Goal: Transaction & Acquisition: Purchase product/service

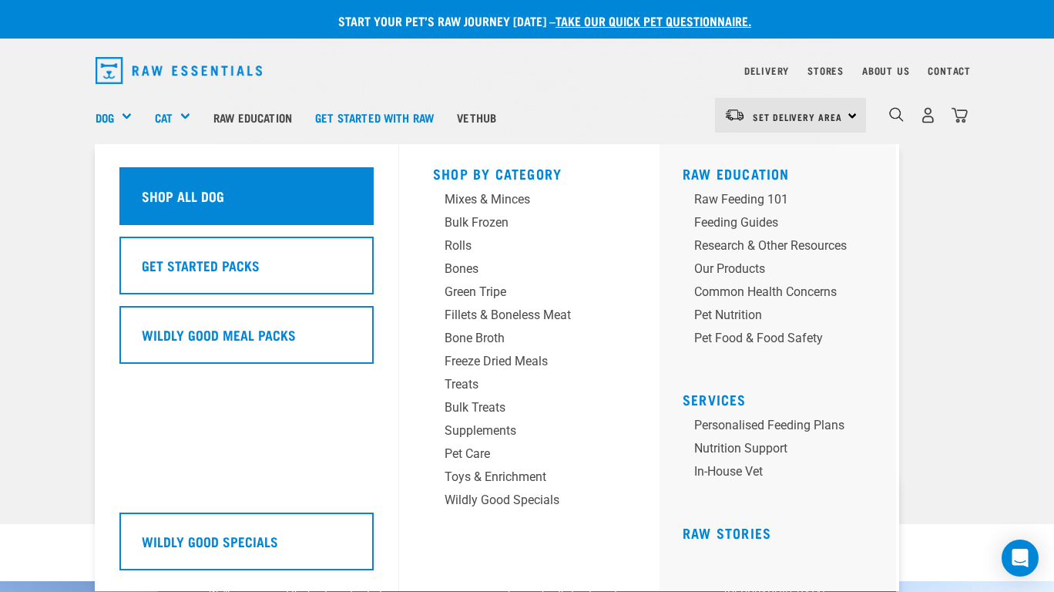
click at [146, 186] on h5 "Shop All Dog" at bounding box center [183, 196] width 82 height 20
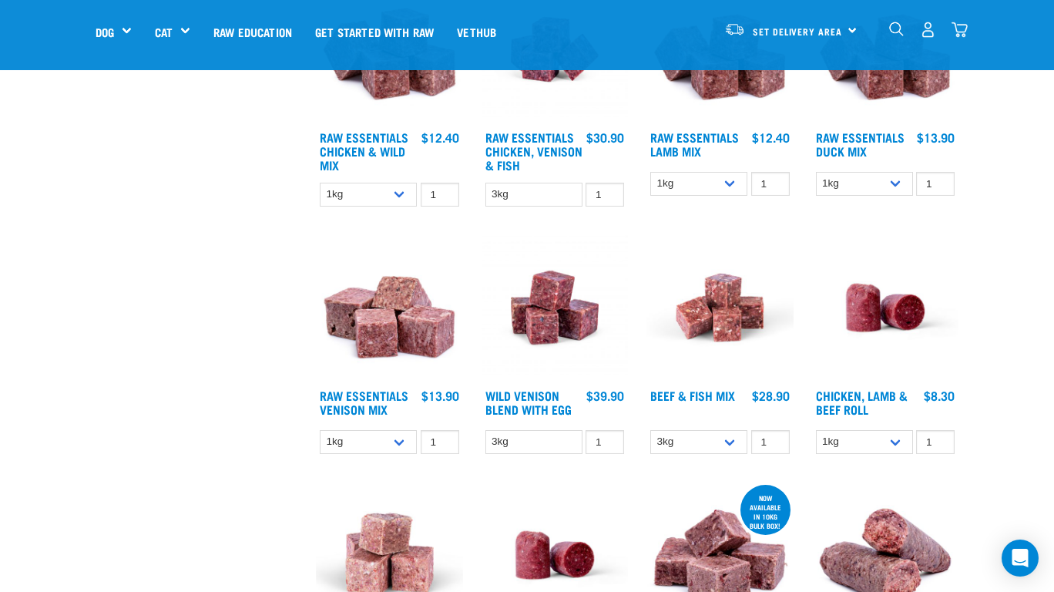
scroll to position [1108, 0]
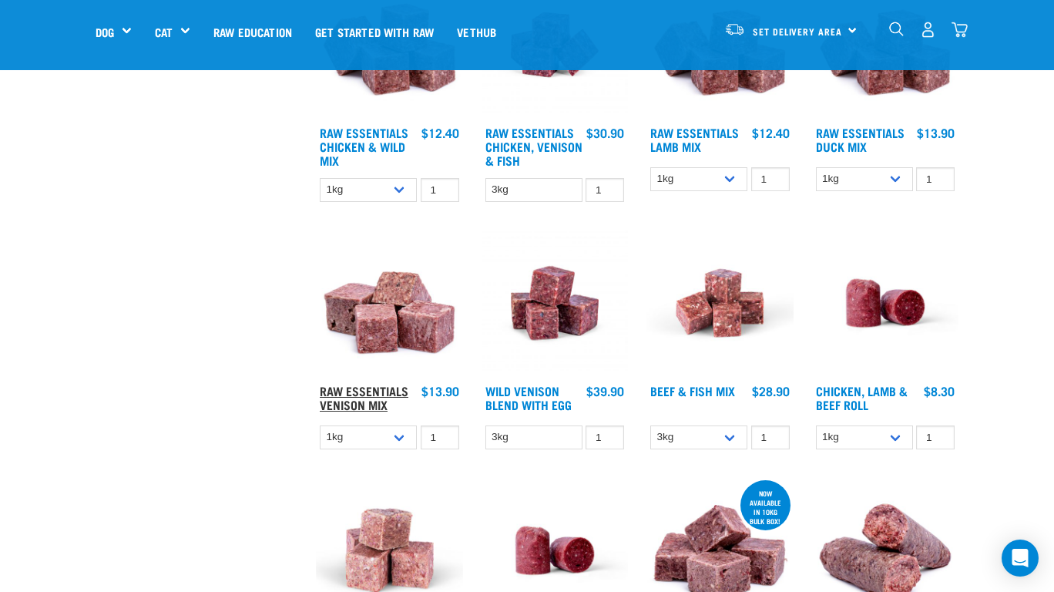
click at [371, 389] on link "Raw Essentials Venison Mix" at bounding box center [364, 397] width 89 height 21
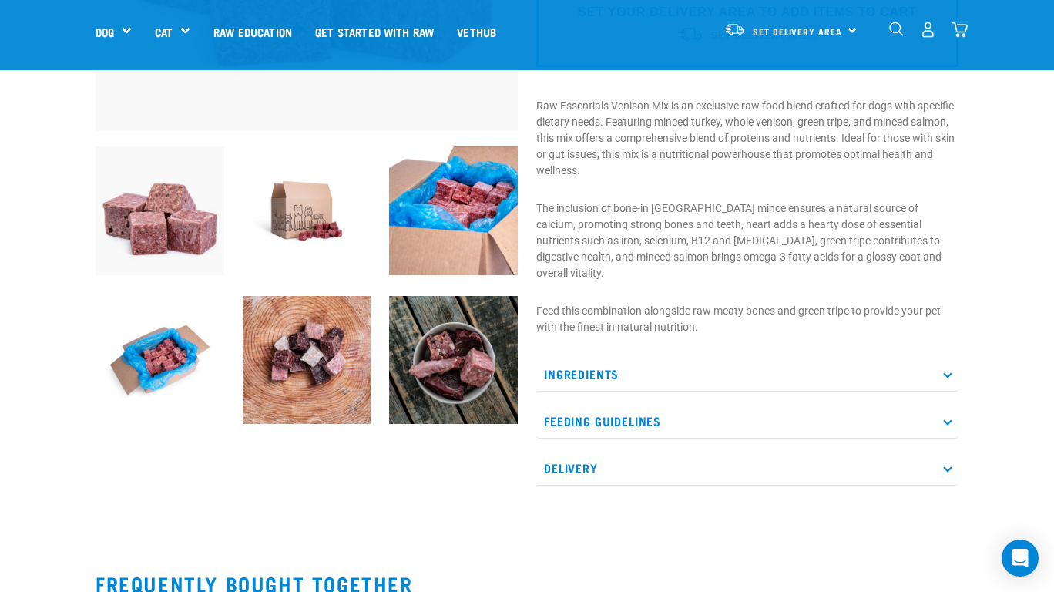
scroll to position [408, 0]
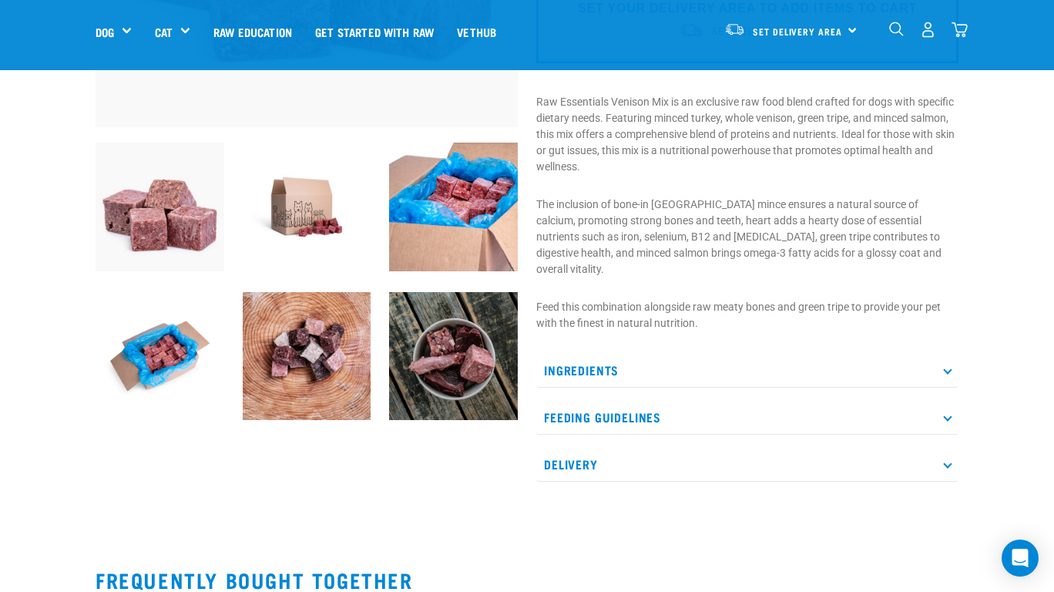
click at [609, 400] on p "Feeding Guidelines" at bounding box center [747, 417] width 422 height 35
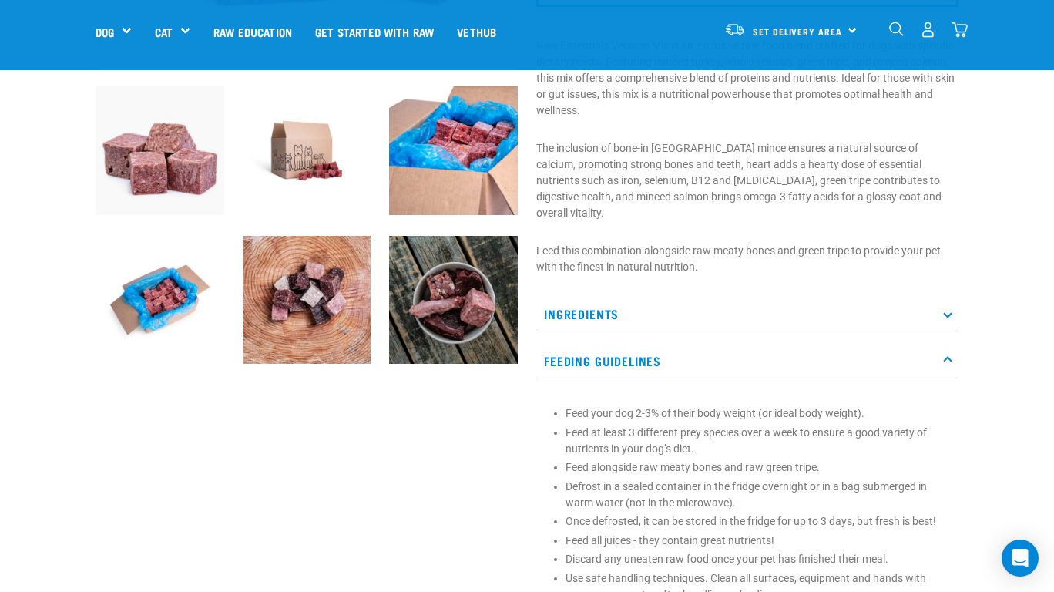
scroll to position [459, 0]
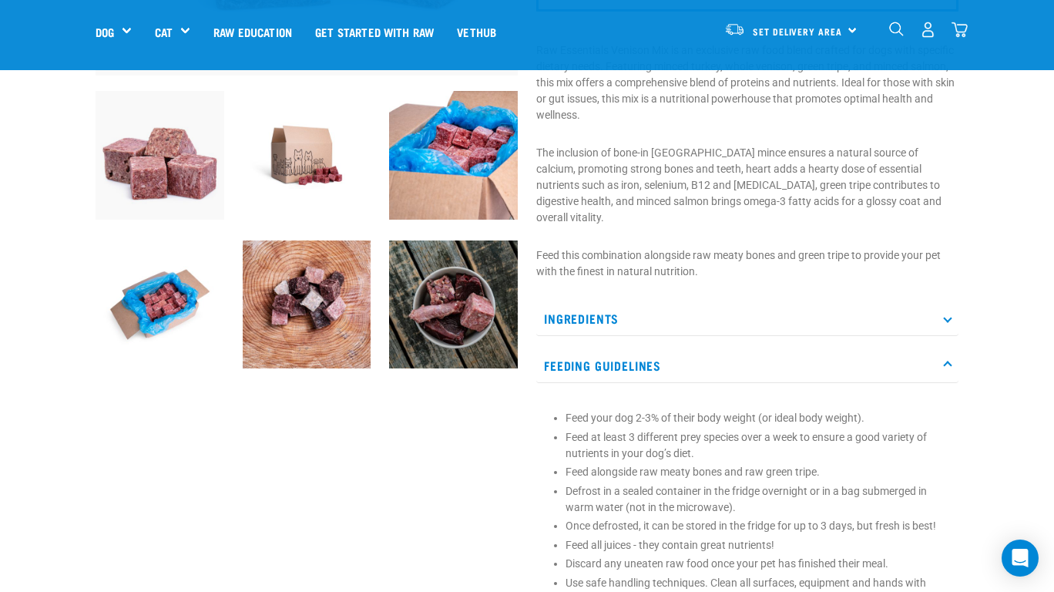
click at [608, 348] on p "Feeding Guidelines" at bounding box center [747, 365] width 422 height 35
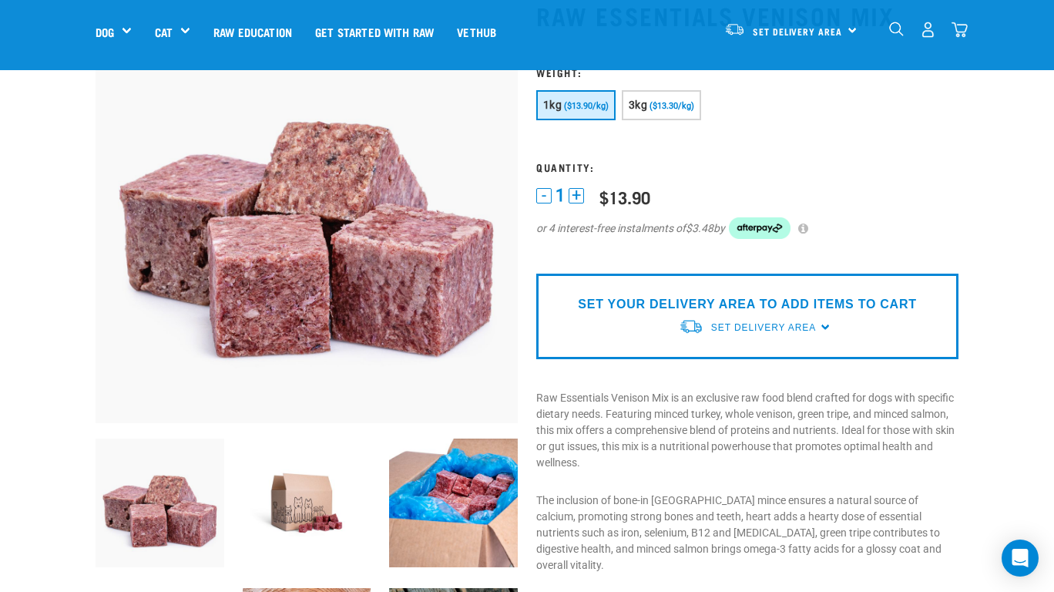
scroll to position [52, 0]
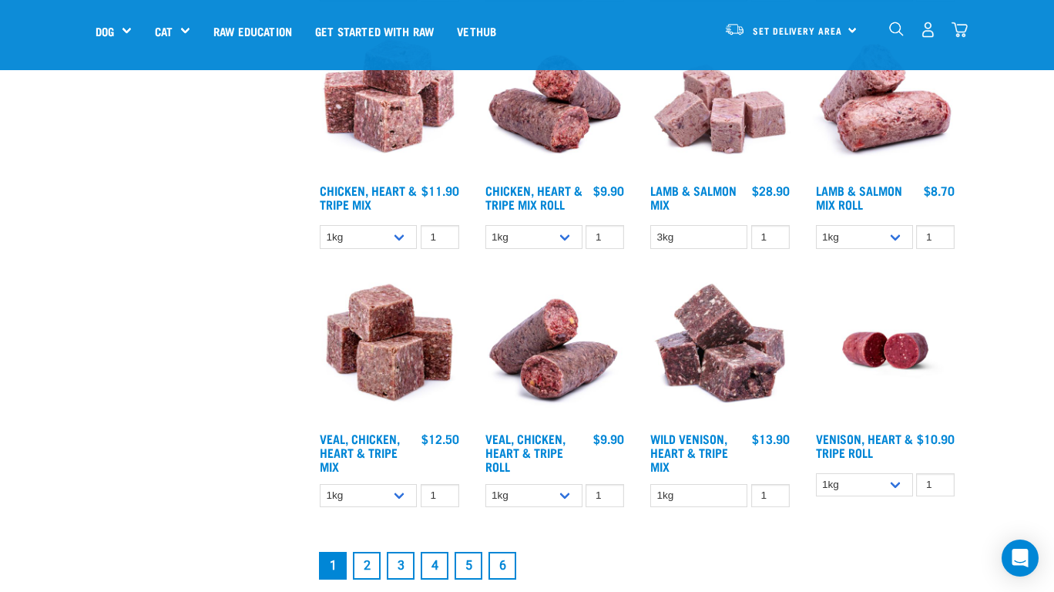
scroll to position [1810, 0]
